Goal: Transaction & Acquisition: Purchase product/service

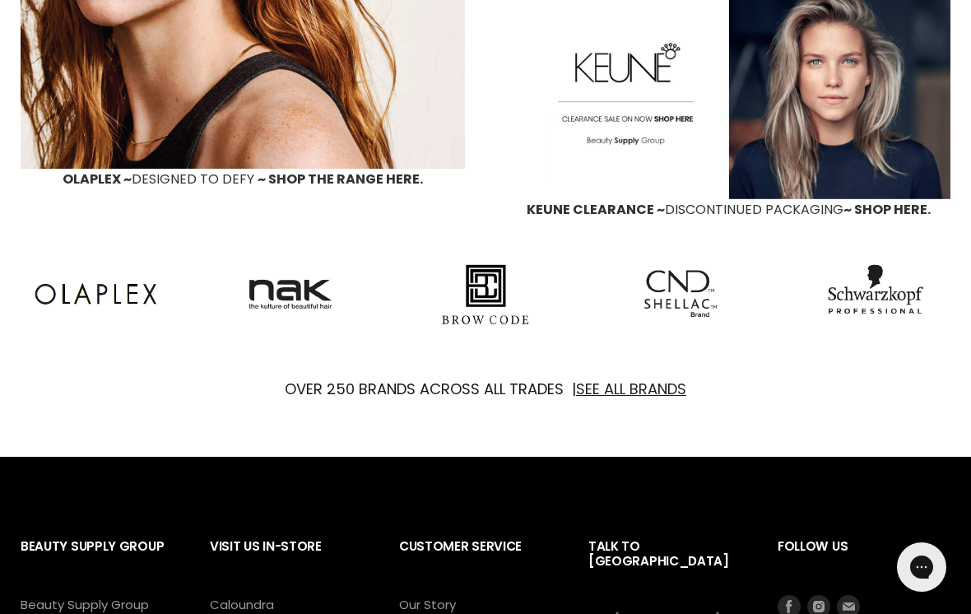
scroll to position [1449, 0]
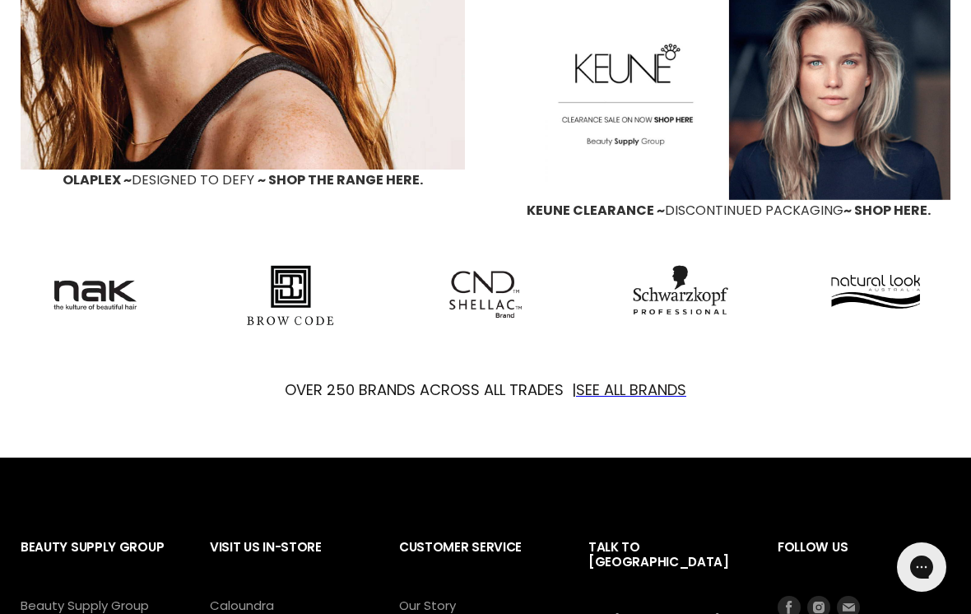
click at [614, 395] on font "SEE ALL BRANDS" at bounding box center [631, 389] width 110 height 21
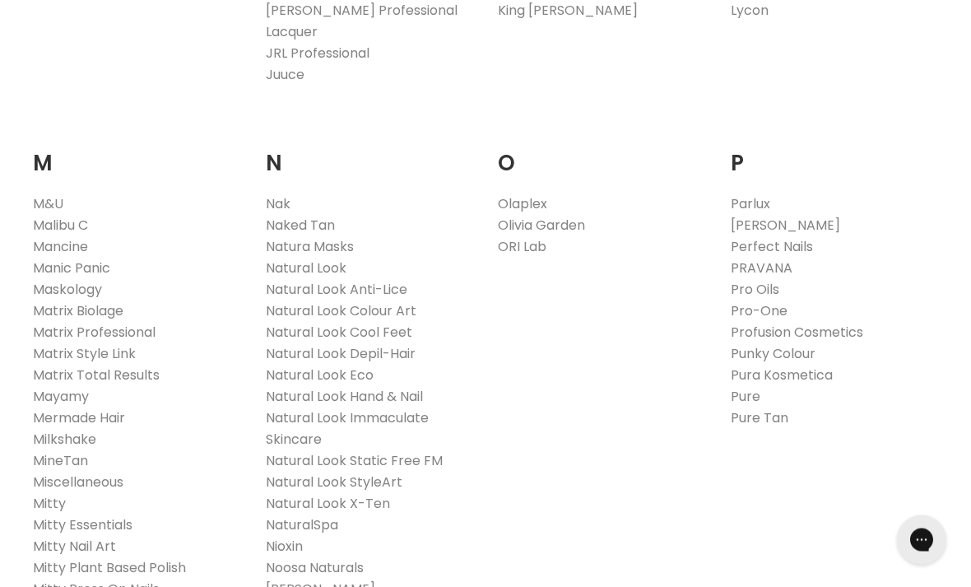
scroll to position [1791, 0]
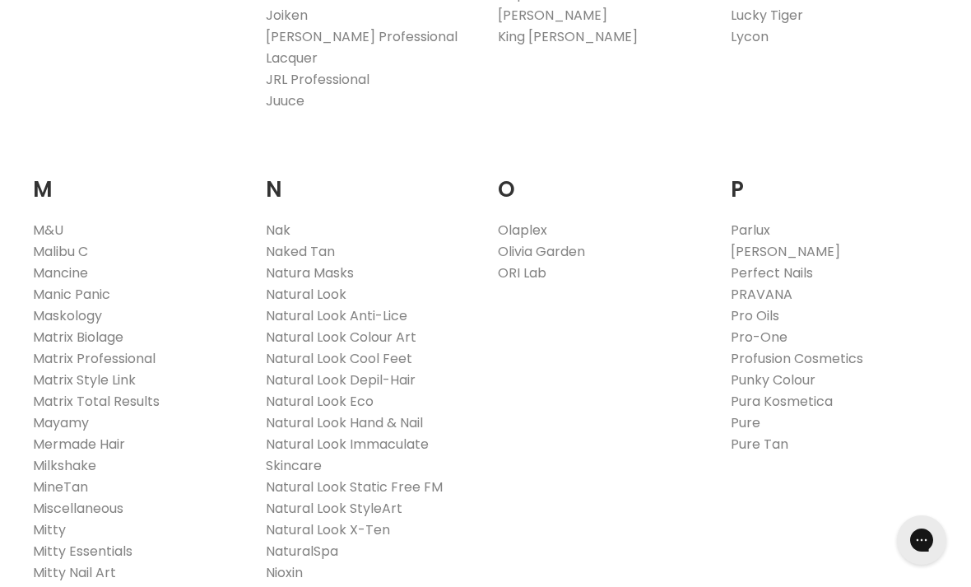
click at [266, 221] on link "Nak" at bounding box center [278, 230] width 25 height 19
click at [276, 221] on link "Nak" at bounding box center [278, 230] width 25 height 19
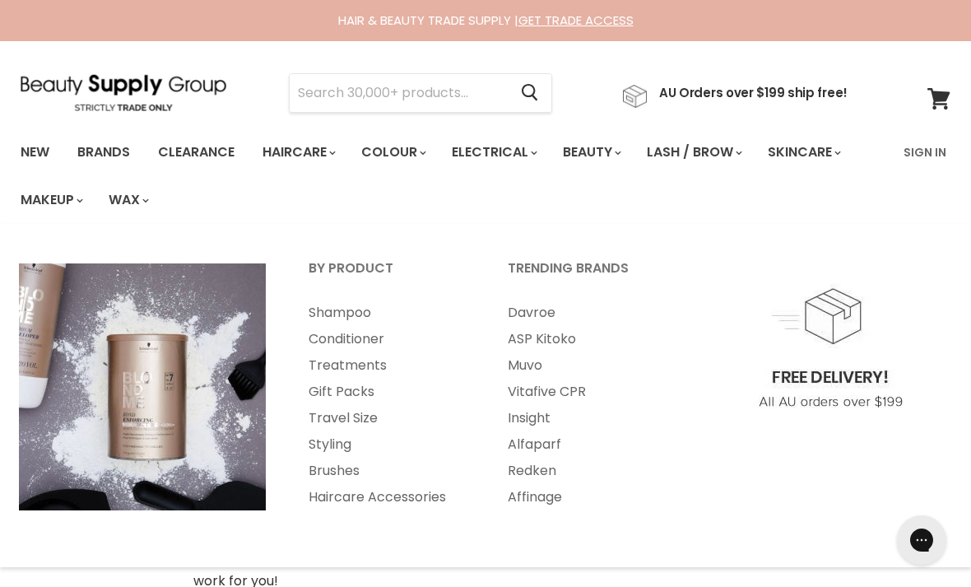
click at [508, 100] on input "Search" at bounding box center [399, 93] width 218 height 38
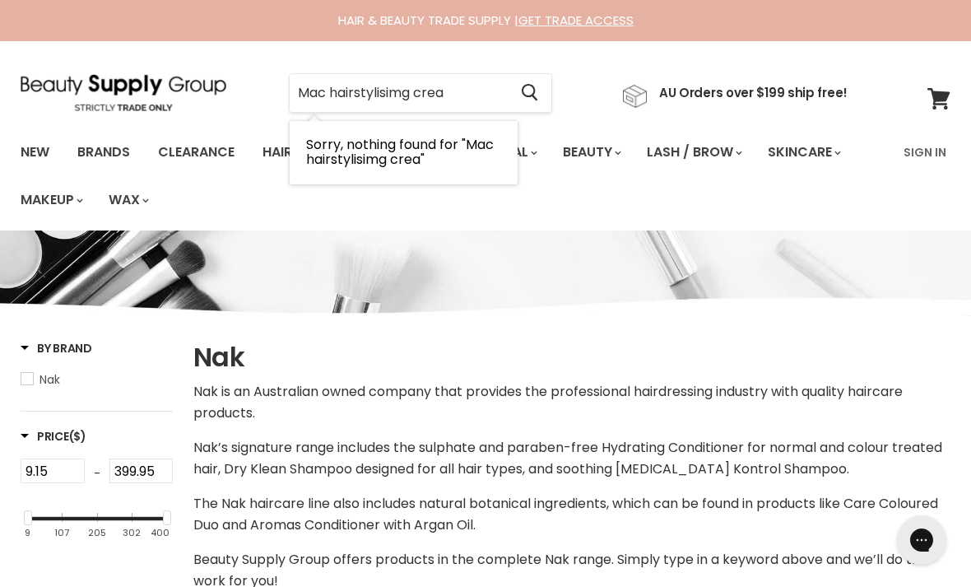
type input "Mac hairstylisimg cream"
